Goal: Task Accomplishment & Management: Manage account settings

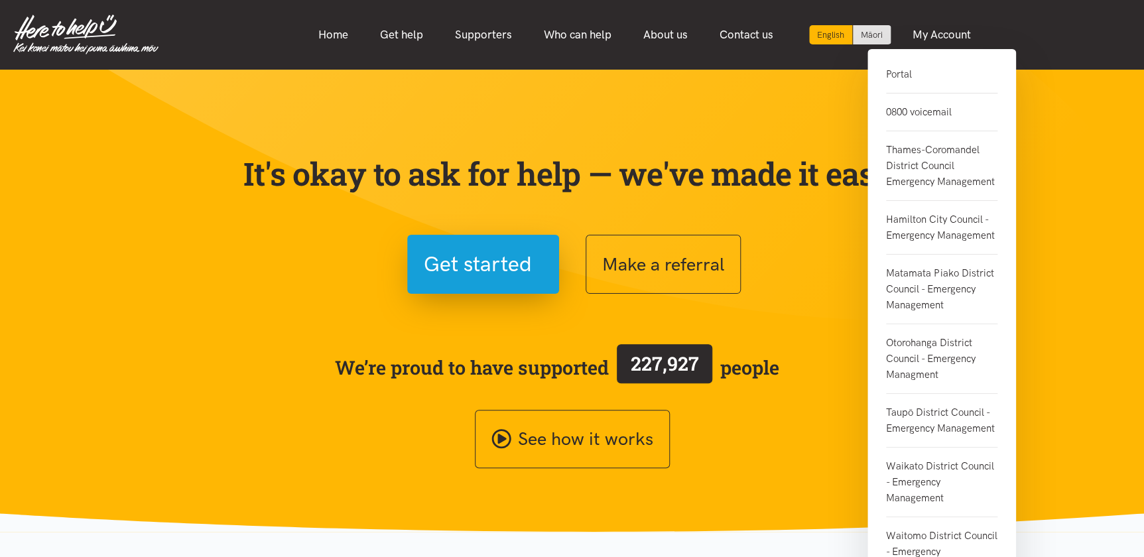
click at [898, 78] on link "Portal" at bounding box center [941, 79] width 111 height 27
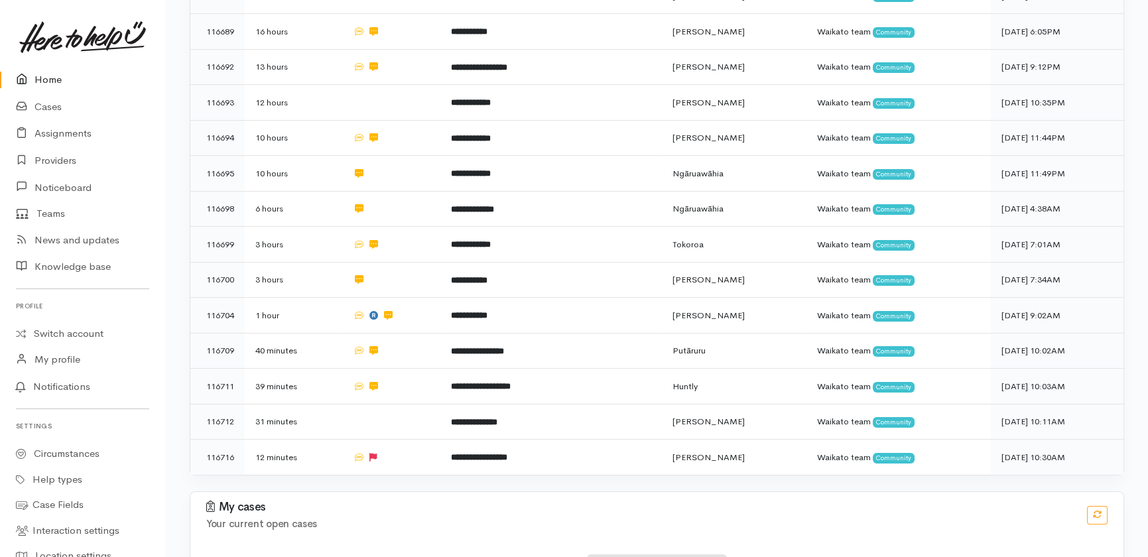
scroll to position [762, 0]
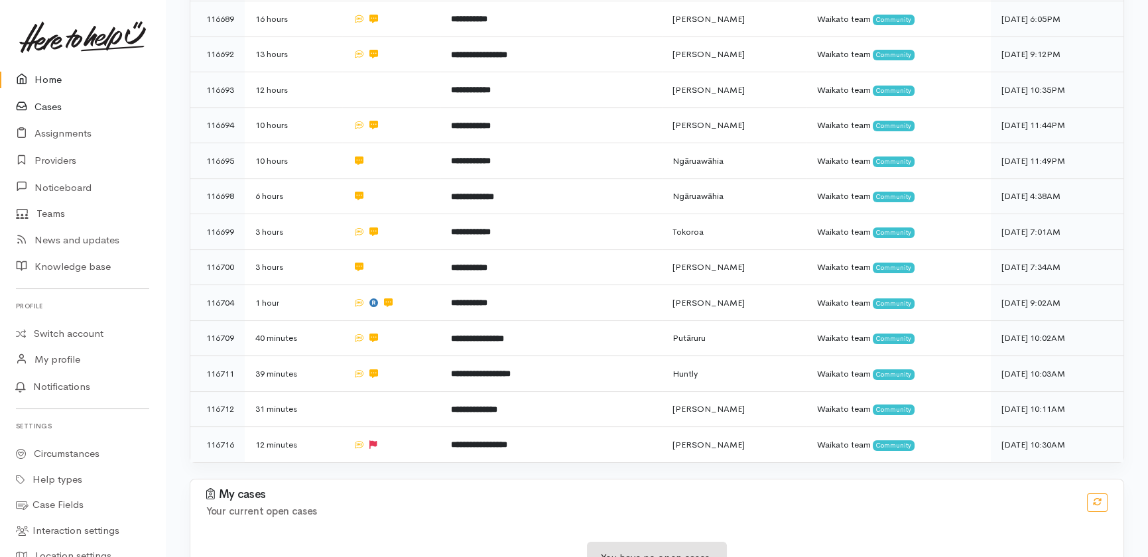
click at [52, 107] on link "Cases" at bounding box center [82, 106] width 165 height 27
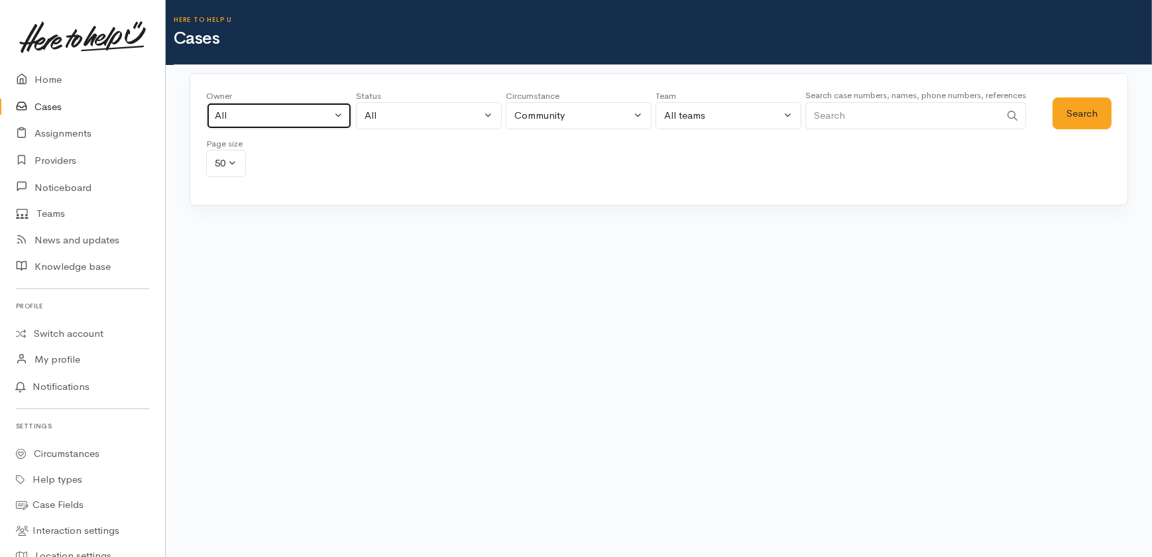
click at [291, 119] on div "All" at bounding box center [273, 115] width 117 height 15
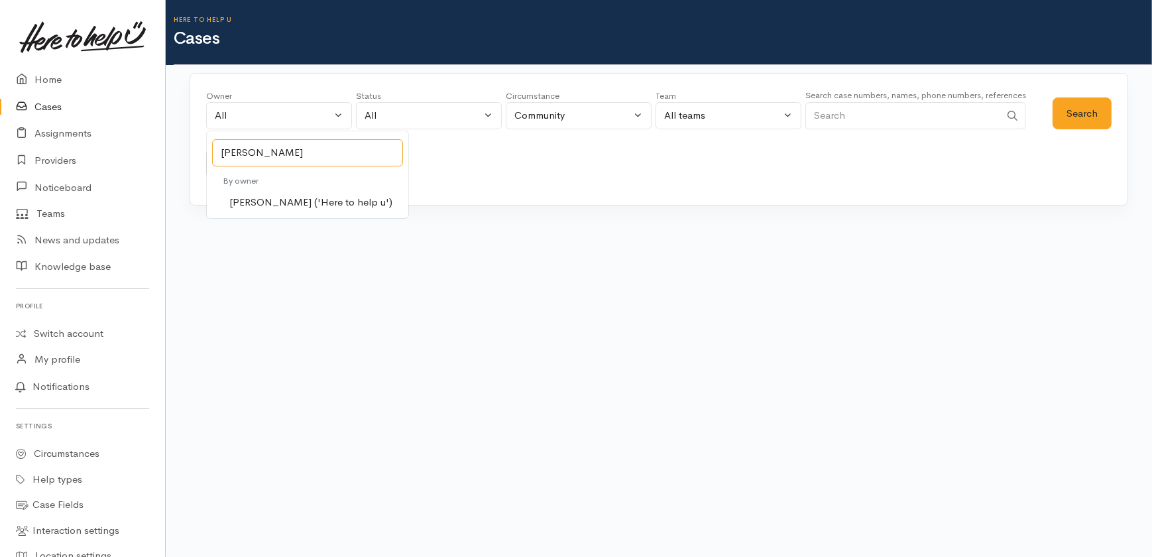
type input "heather"
click at [285, 202] on span "Heather Moore ('Here to help u')" at bounding box center [310, 202] width 163 height 15
select select "1076"
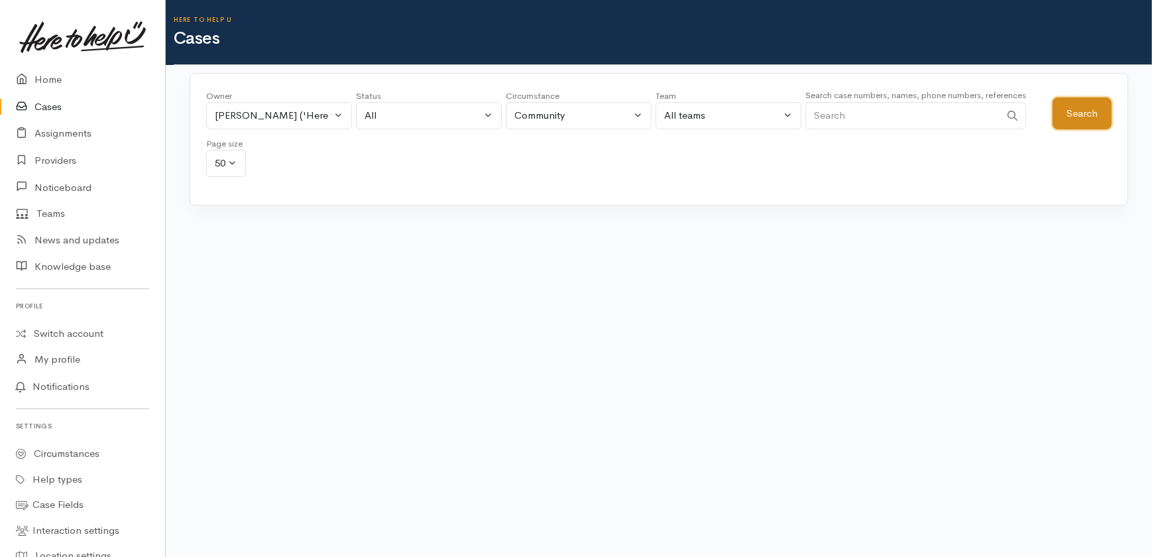
click at [1082, 115] on button "Search" at bounding box center [1082, 113] width 59 height 32
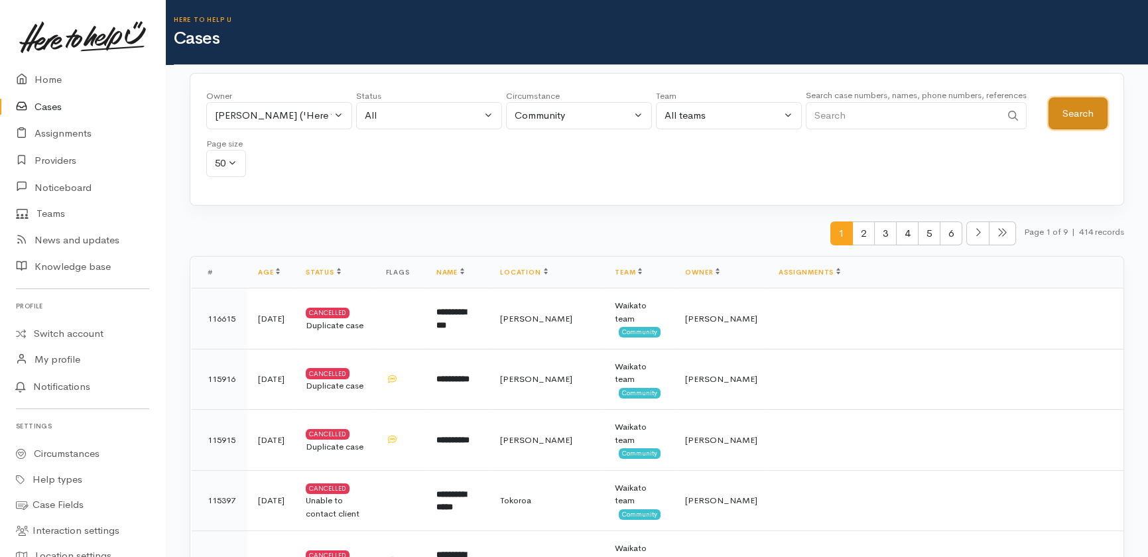
click at [1091, 112] on button "Search" at bounding box center [1077, 113] width 59 height 32
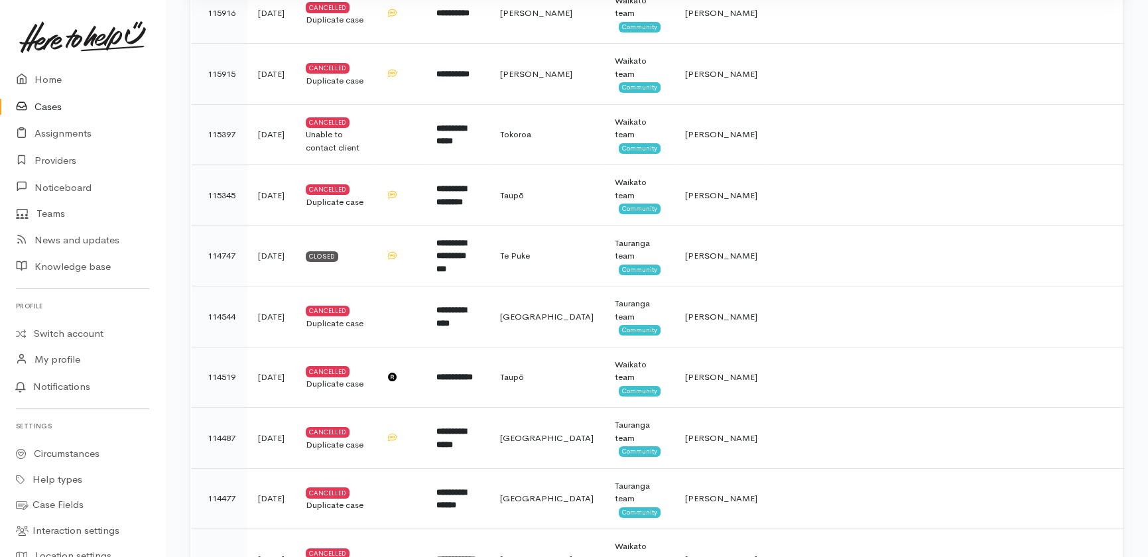
scroll to position [367, 0]
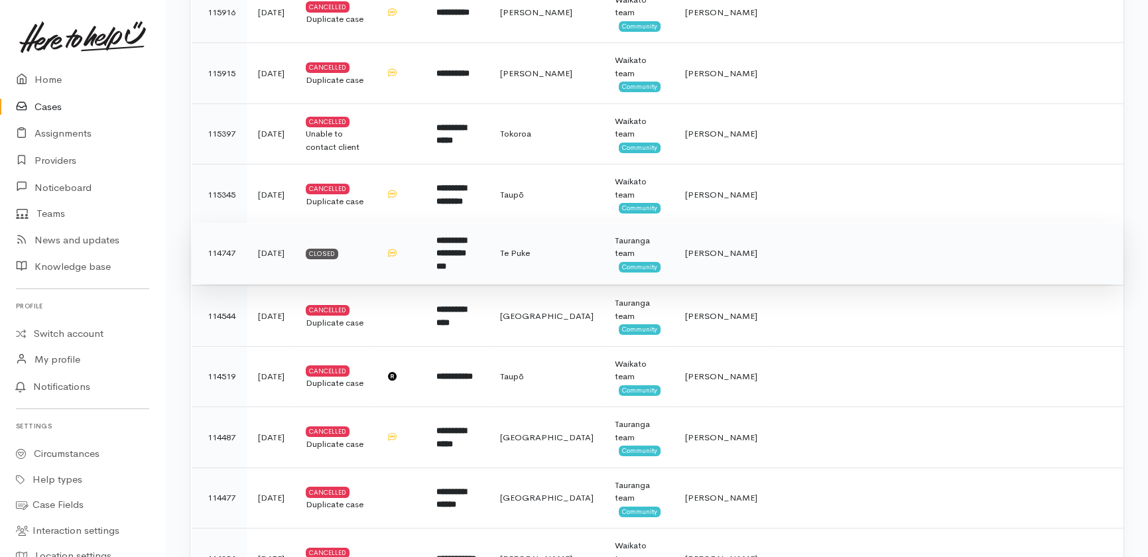
click at [466, 247] on b "**********" at bounding box center [451, 253] width 30 height 34
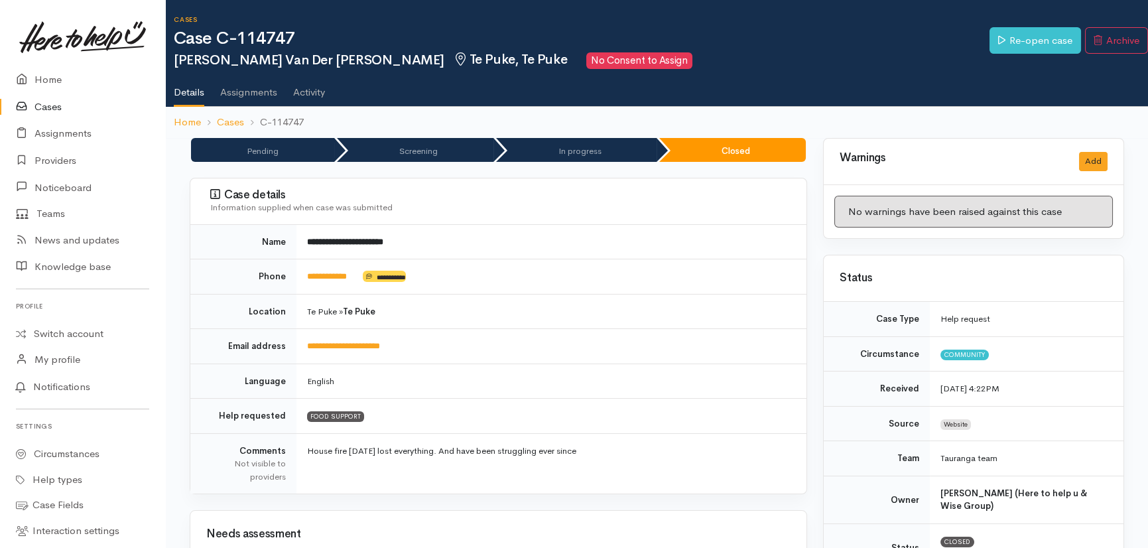
click at [494, 247] on td "**********" at bounding box center [551, 242] width 510 height 34
click at [1027, 35] on link "Re-open case" at bounding box center [1034, 40] width 91 height 27
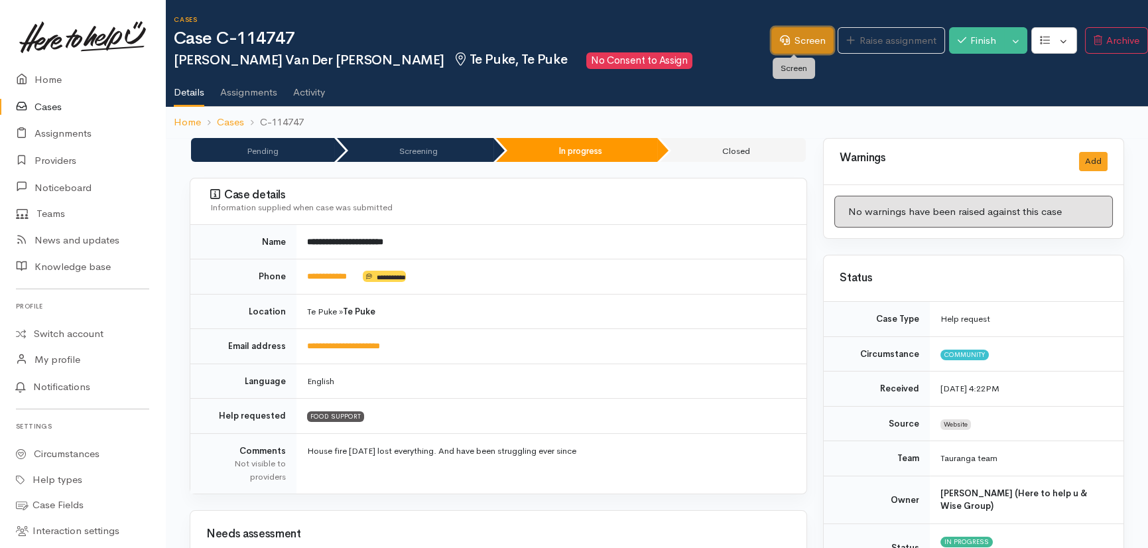
click at [799, 39] on link "Screen" at bounding box center [802, 40] width 62 height 27
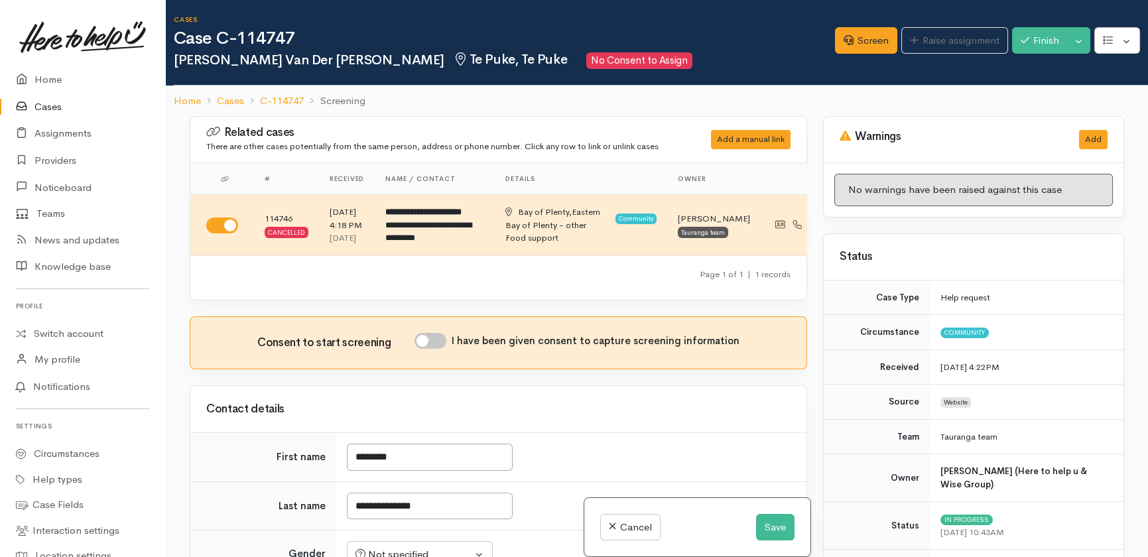
click at [704, 290] on div "Page 1 of 1 | 1 records" at bounding box center [498, 278] width 584 height 23
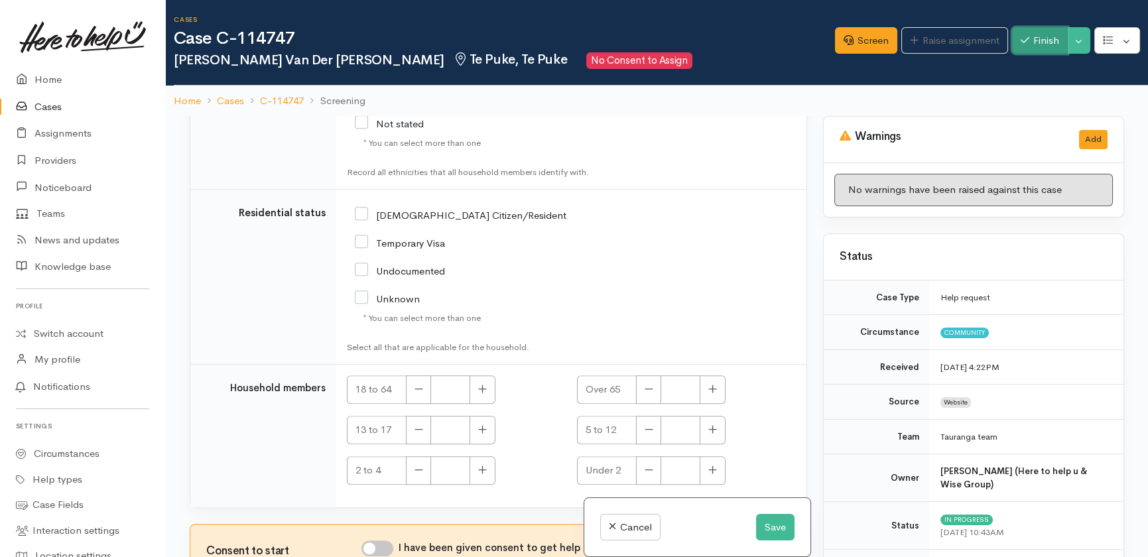
click at [1042, 46] on button "Finish" at bounding box center [1040, 40] width 56 height 27
click at [1081, 36] on button "Toggle Dropdown" at bounding box center [1078, 40] width 23 height 27
click at [1043, 93] on link "Cancel" at bounding box center [1037, 92] width 105 height 21
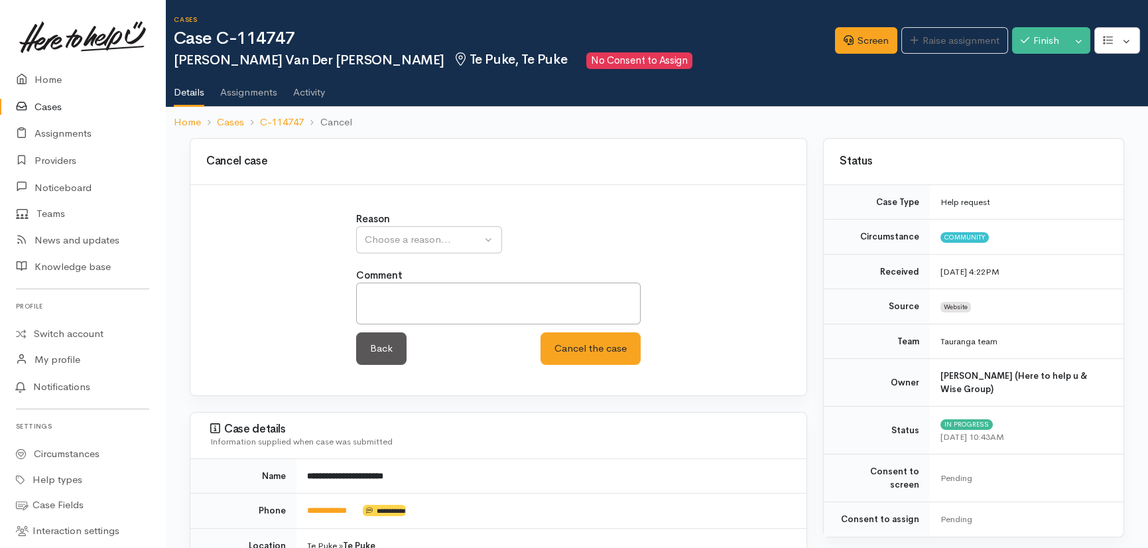
scroll to position [194, 0]
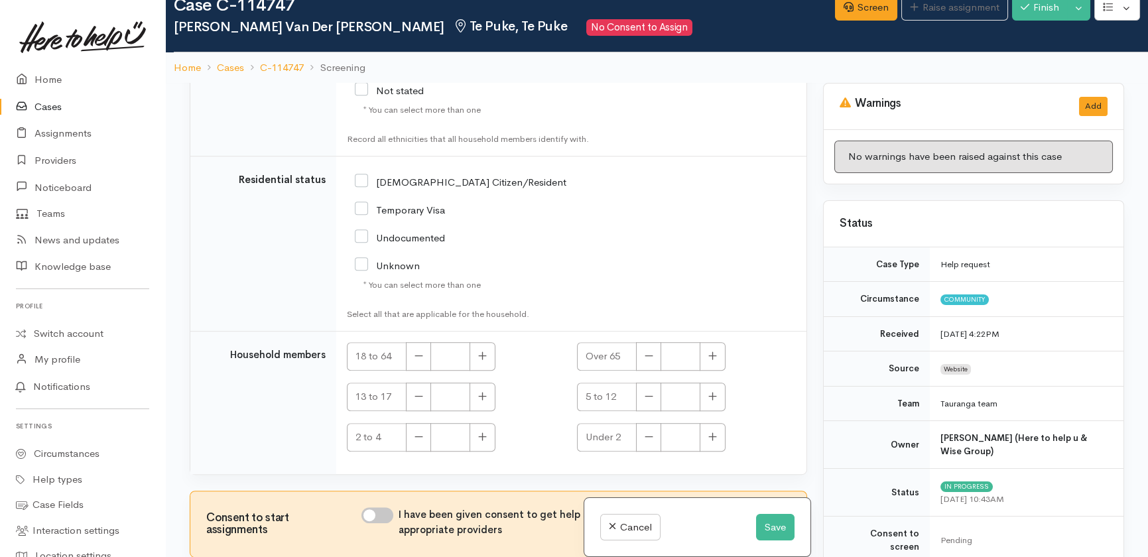
scroll to position [33, 0]
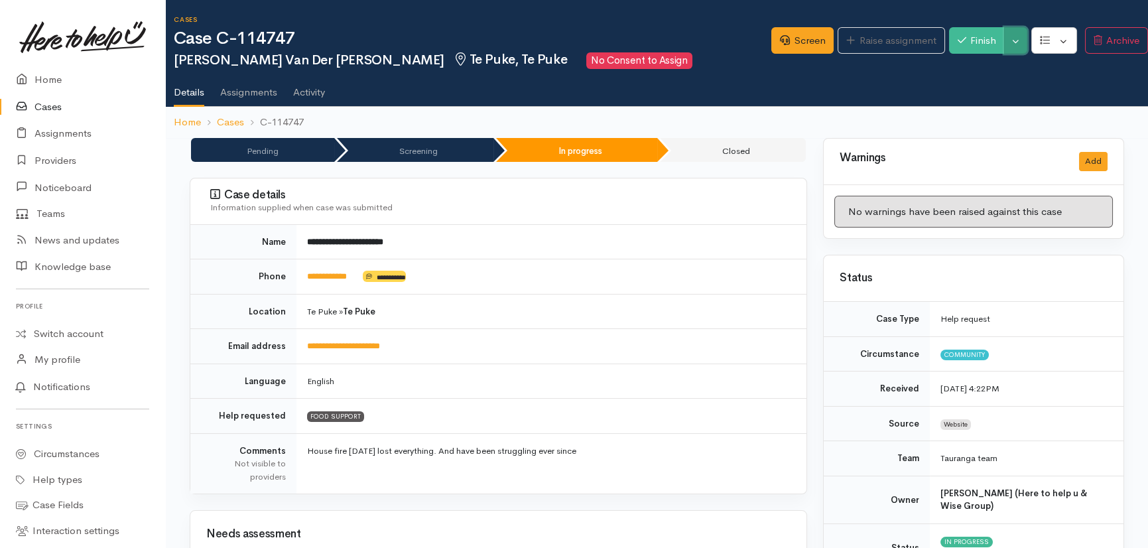
click at [1014, 38] on button "Toggle Dropdown" at bounding box center [1015, 40] width 23 height 27
click at [1038, 85] on link "Cancel" at bounding box center [1059, 92] width 105 height 21
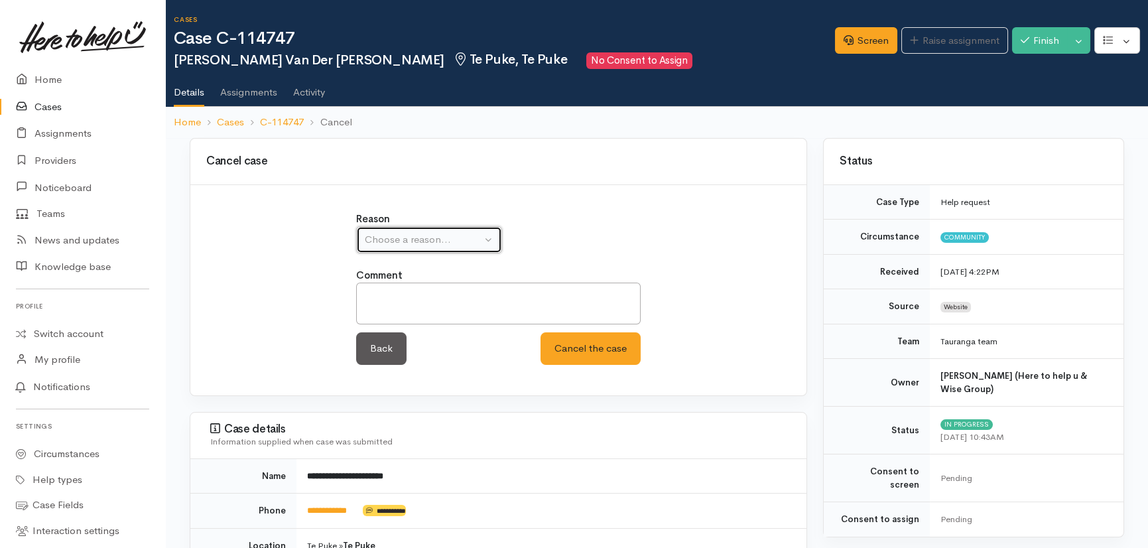
click at [465, 238] on div "Choose a reason..." at bounding box center [423, 239] width 117 height 15
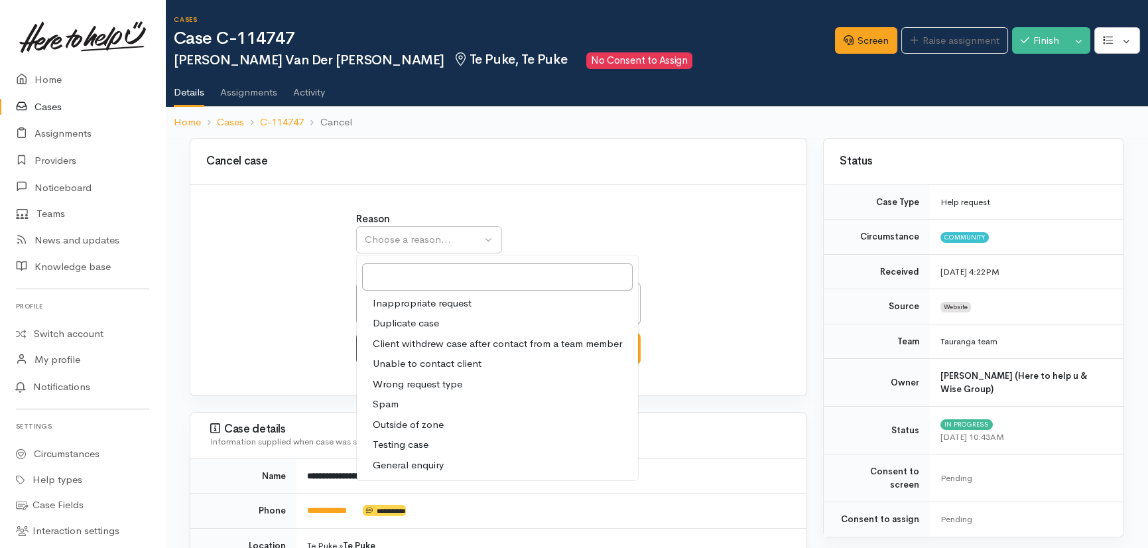
click at [420, 318] on span "Duplicate case" at bounding box center [406, 323] width 66 height 15
select select "2"
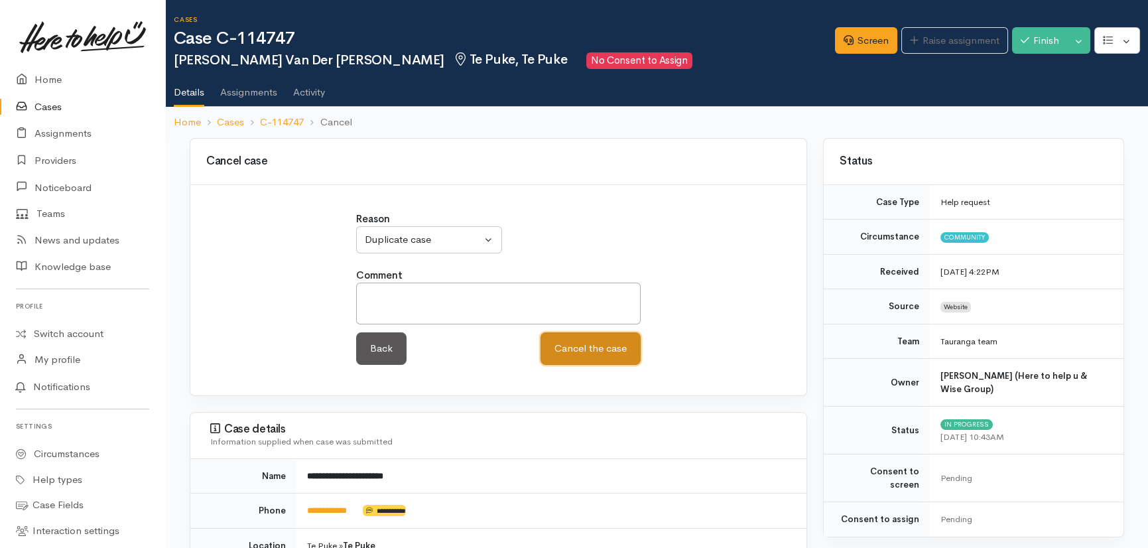
click at [586, 345] on button "Cancel the case" at bounding box center [590, 348] width 100 height 32
